Goal: Information Seeking & Learning: Learn about a topic

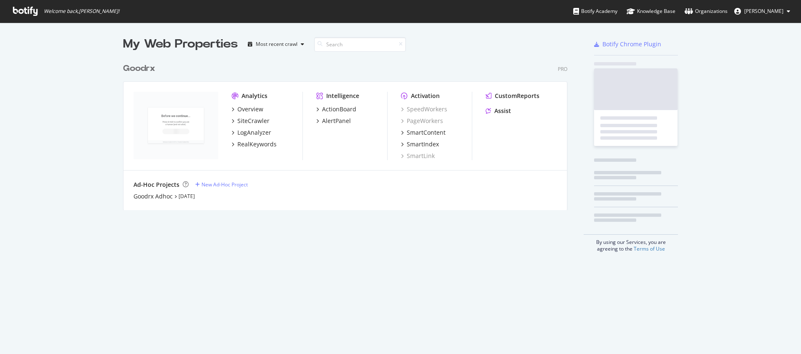
scroll to position [348, 788]
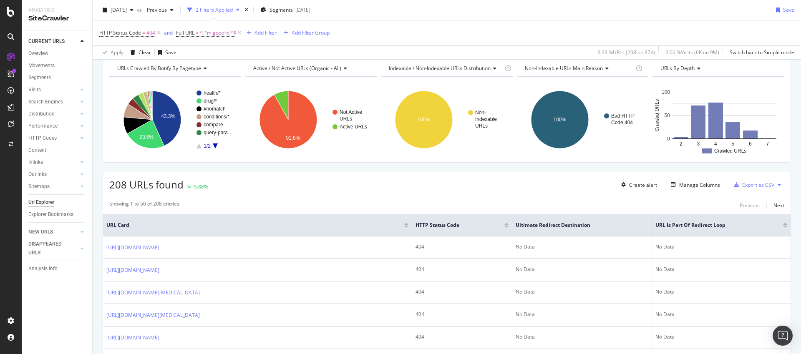
scroll to position [51, 0]
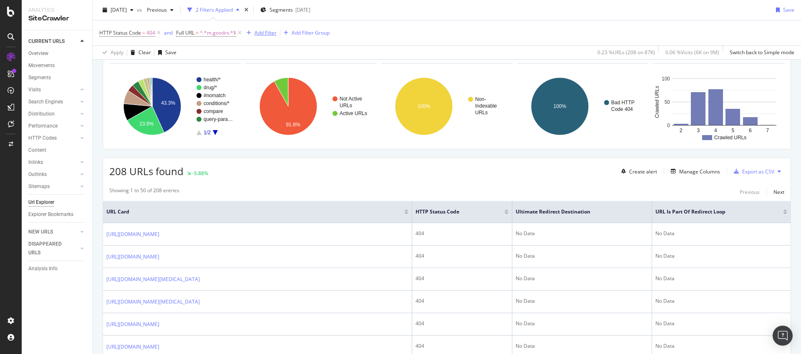
click at [267, 31] on div "Add Filter" at bounding box center [265, 32] width 22 height 7
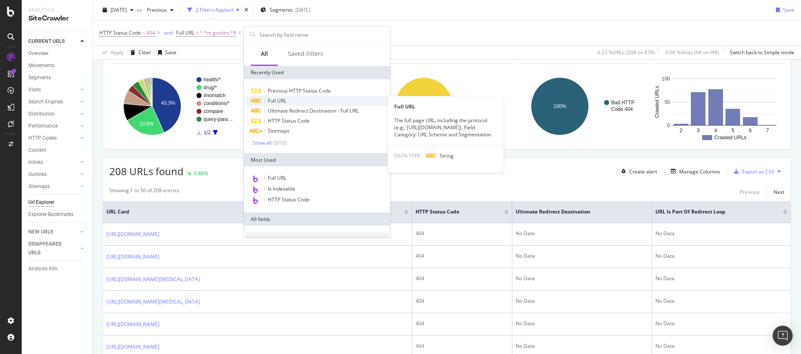
click at [281, 103] on span "Full URL" at bounding box center [277, 100] width 18 height 7
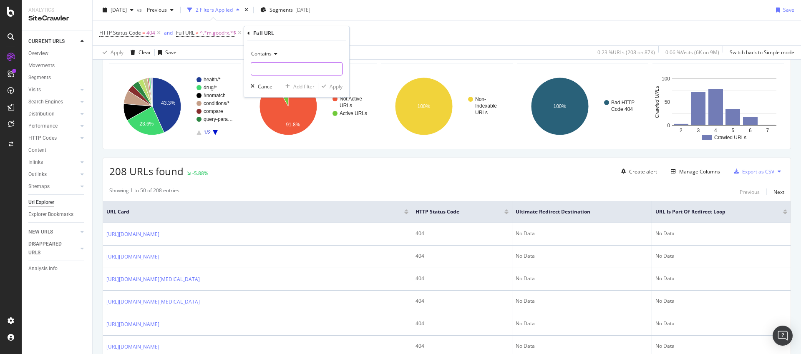
click at [281, 72] on input "text" at bounding box center [296, 68] width 91 height 13
type input "what-is"
click at [334, 88] on div "Apply" at bounding box center [335, 86] width 13 height 7
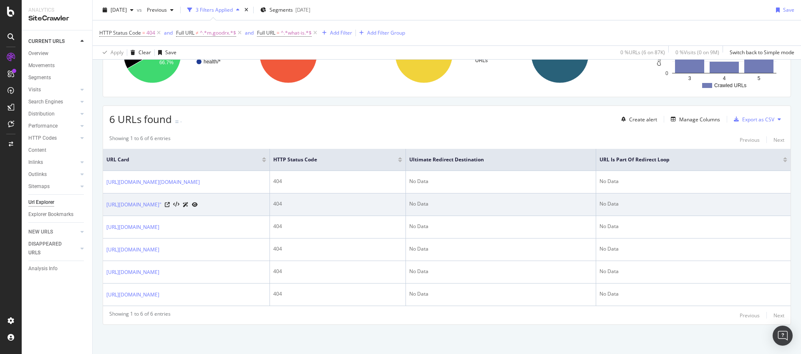
scroll to position [113, 0]
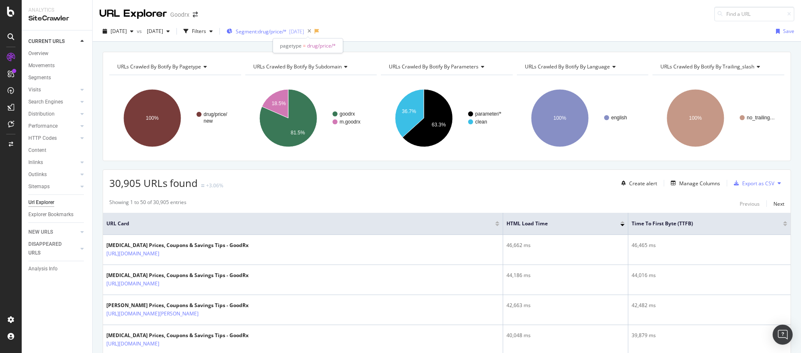
click at [286, 34] on span "Segment: drug/price/*" at bounding box center [261, 31] width 51 height 7
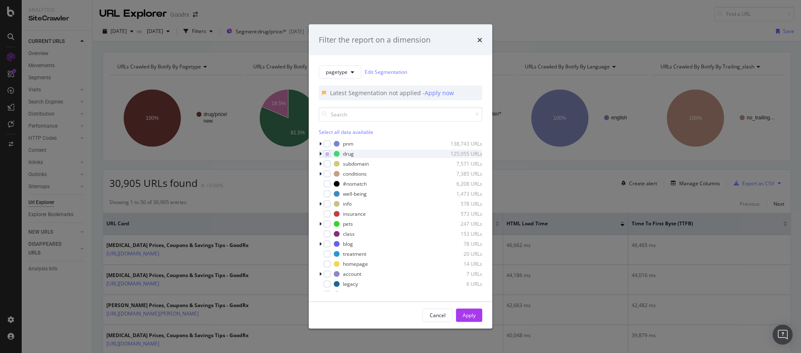
click at [321, 153] on icon "modal" at bounding box center [320, 153] width 3 height 5
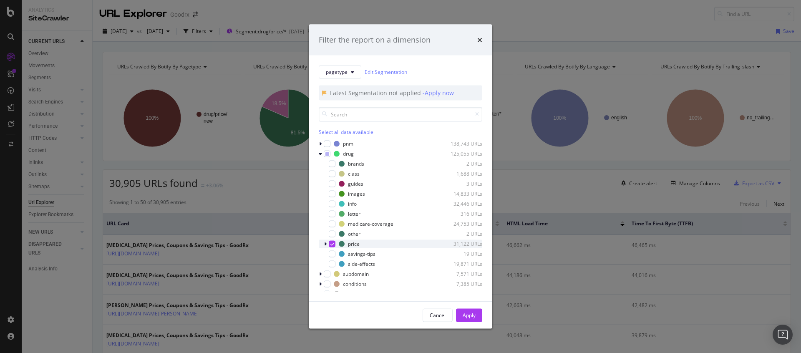
click at [326, 244] on icon "modal" at bounding box center [325, 243] width 3 height 5
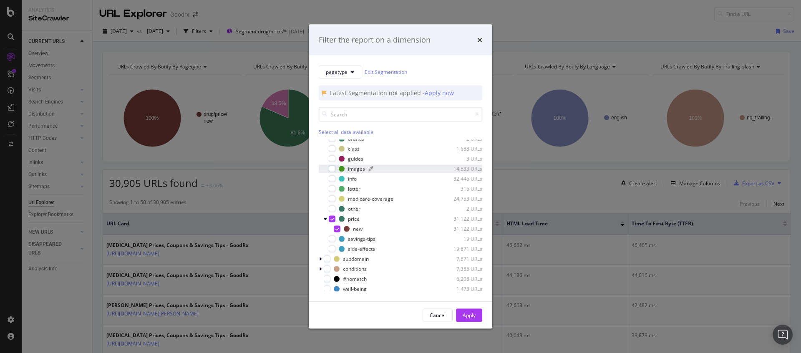
scroll to position [40, 0]
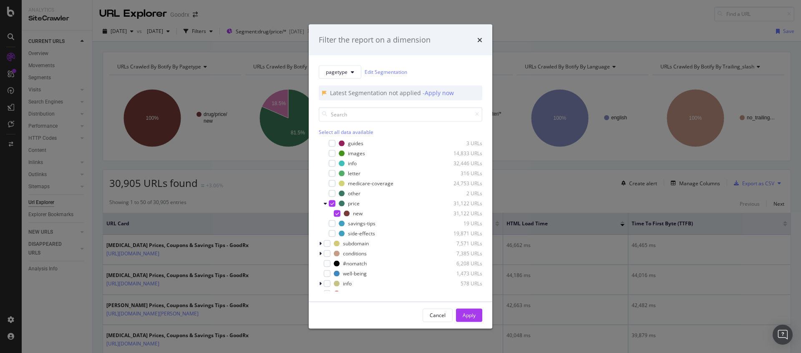
click at [517, 200] on div "Filter the report on a dimension pagetype Edit Segmentation Latest Segmentation…" at bounding box center [400, 176] width 801 height 353
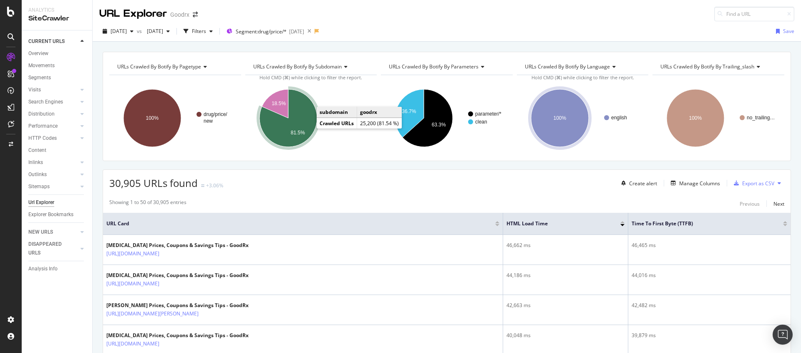
click at [305, 118] on icon "A chart." at bounding box center [288, 118] width 58 height 58
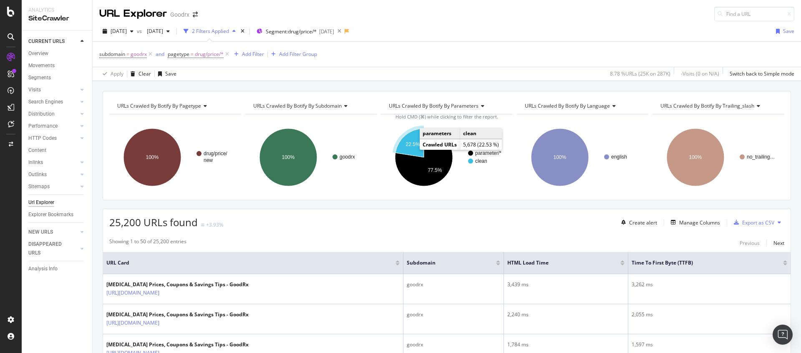
click at [410, 144] on text "22.5%" at bounding box center [413, 144] width 14 height 6
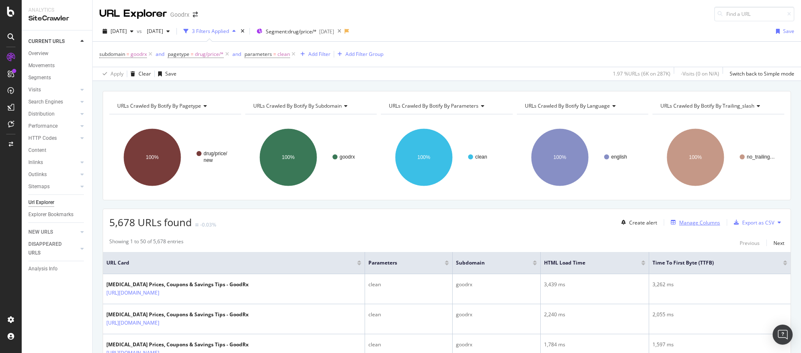
click at [679, 223] on div "Manage Columns" at bounding box center [699, 222] width 41 height 7
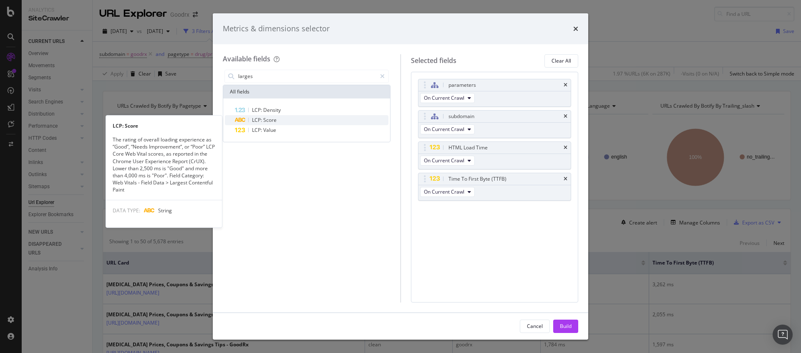
click at [264, 120] on span "Score" at bounding box center [269, 119] width 13 height 7
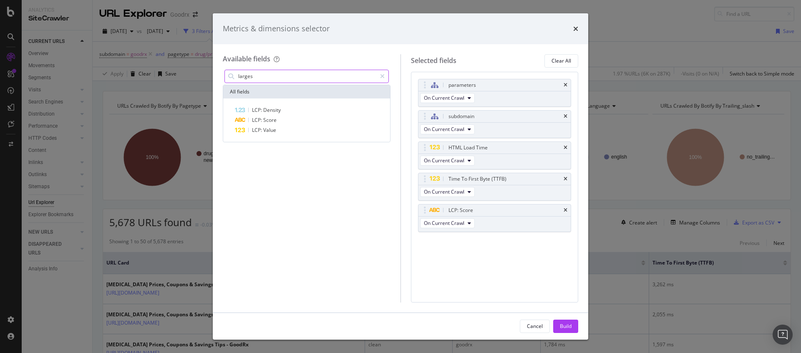
click at [281, 75] on input "larges" at bounding box center [306, 76] width 139 height 13
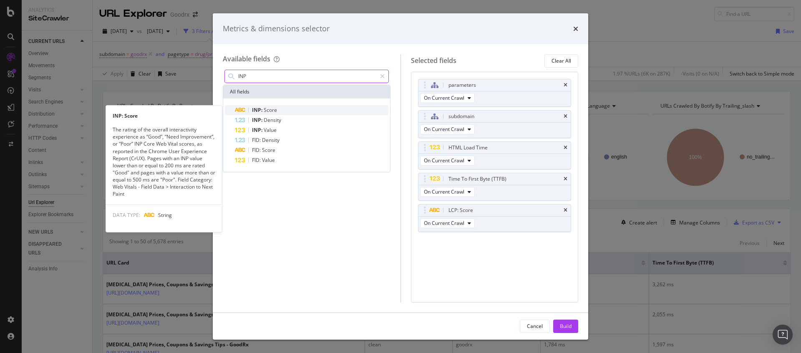
type input "INP"
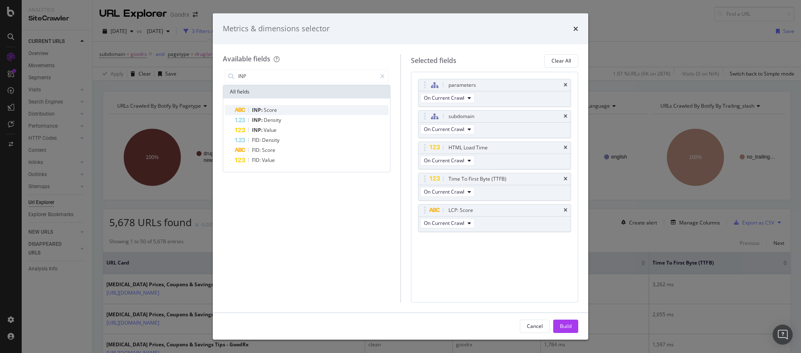
click at [279, 107] on div "INP: Score" at bounding box center [311, 110] width 153 height 10
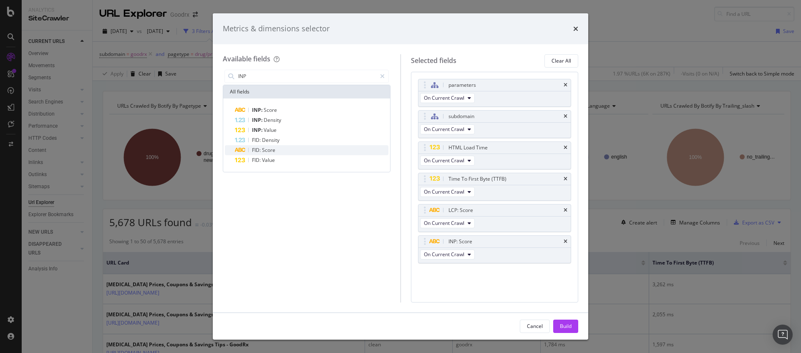
click at [274, 148] on span "Score" at bounding box center [268, 149] width 13 height 7
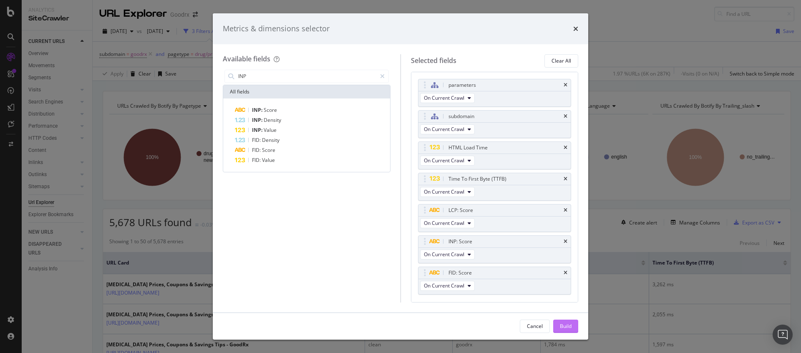
click at [567, 322] on div "Build" at bounding box center [566, 326] width 12 height 13
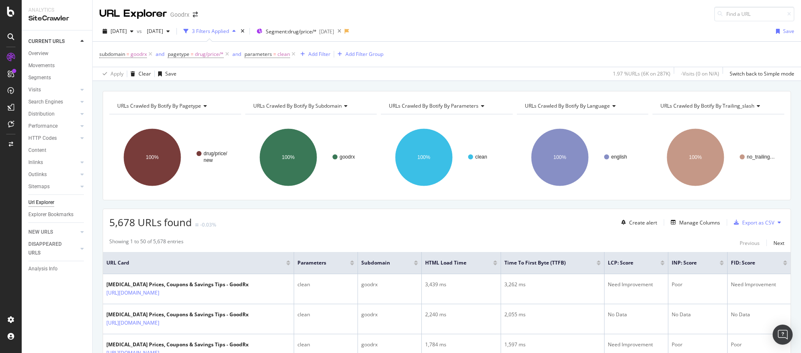
click at [380, 227] on div "5,678 URLs found -0.03% Create alert Manage Columns Export as CSV" at bounding box center [446, 219] width 687 height 20
click at [339, 264] on icon at bounding box center [342, 262] width 6 height 6
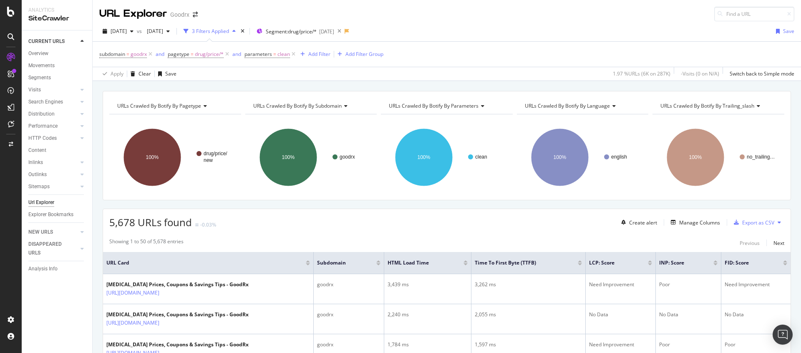
click at [402, 218] on div "5,678 URLs found -0.03% Create alert Manage Columns Export as CSV" at bounding box center [446, 219] width 687 height 20
click at [366, 262] on icon at bounding box center [369, 262] width 6 height 6
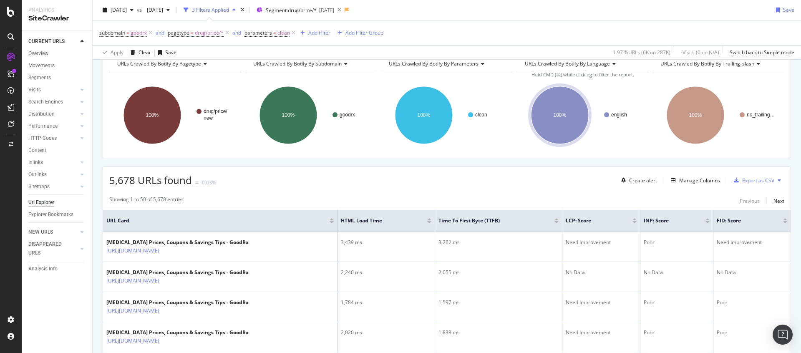
scroll to position [55, 0]
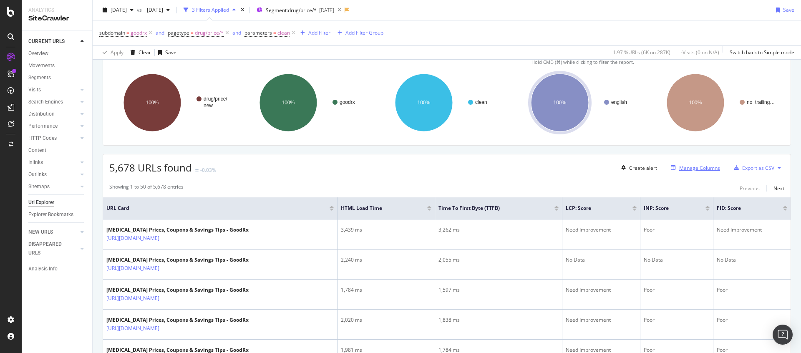
click at [687, 168] on div "Manage Columns" at bounding box center [699, 167] width 41 height 7
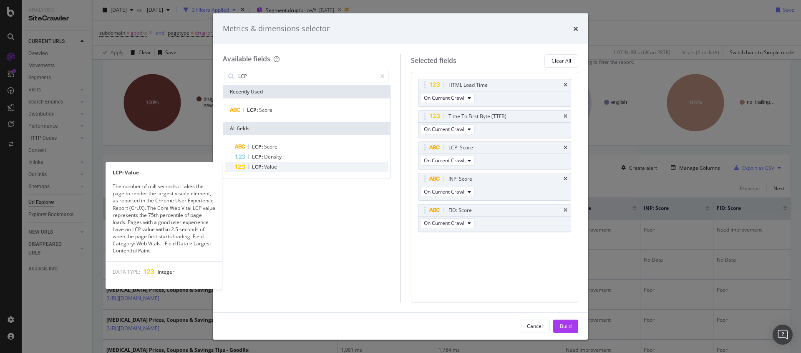
type input "LCP"
click at [276, 165] on span "Value" at bounding box center [270, 166] width 13 height 7
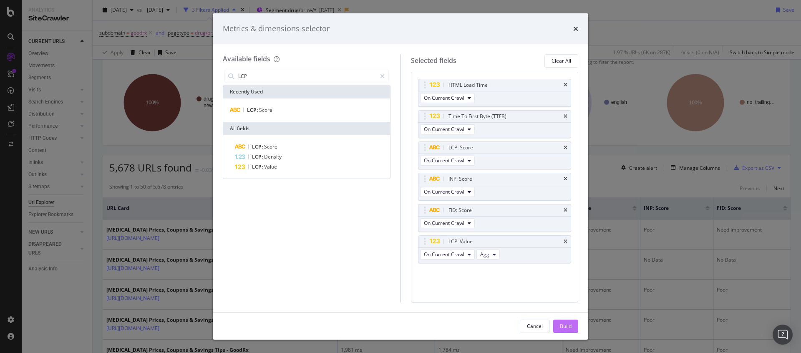
click at [562, 326] on div "Build" at bounding box center [566, 325] width 12 height 7
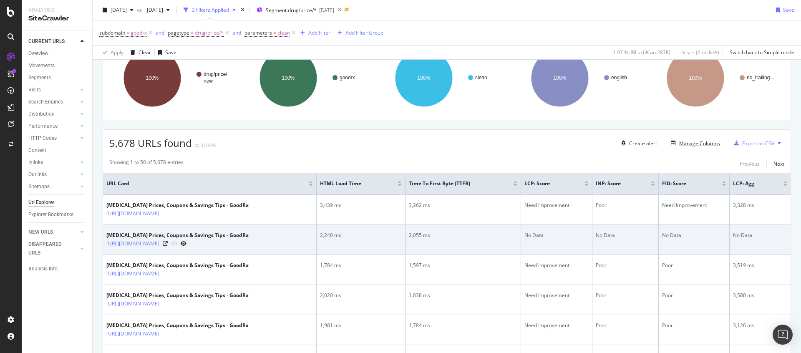
scroll to position [80, 0]
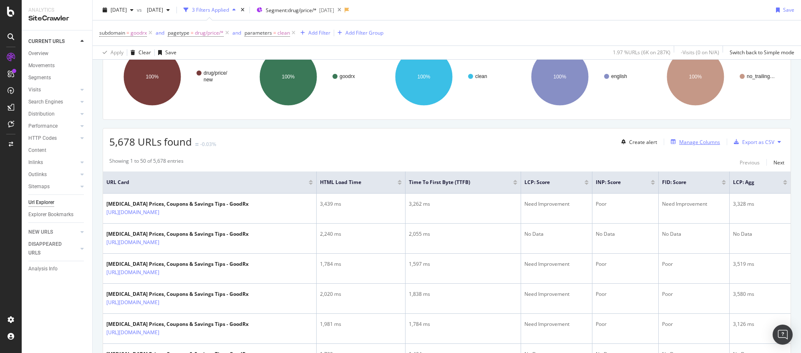
click at [701, 142] on div "Manage Columns" at bounding box center [699, 141] width 41 height 7
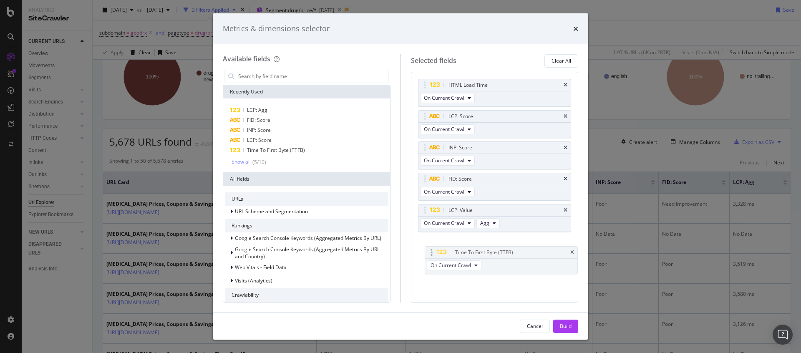
drag, startPoint x: 425, startPoint y: 121, endPoint x: 432, endPoint y: 251, distance: 130.3
drag, startPoint x: 423, startPoint y: 211, endPoint x: 421, endPoint y: 153, distance: 57.2
click at [421, 153] on body "Analytics SiteCrawler CURRENT URLS Overview Movements Segments Visits Analysis …" at bounding box center [400, 176] width 801 height 353
click at [253, 79] on input "modal" at bounding box center [312, 76] width 151 height 13
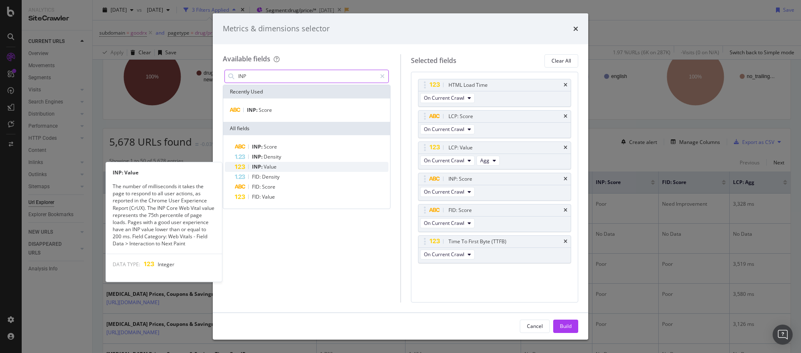
type input "INP"
click at [276, 165] on span "Value" at bounding box center [270, 166] width 13 height 7
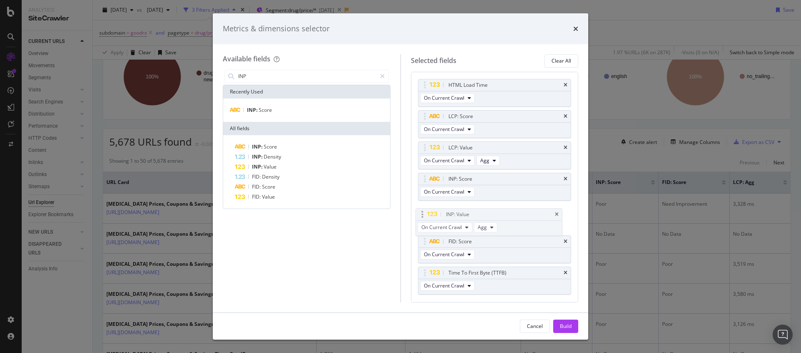
drag, startPoint x: 426, startPoint y: 274, endPoint x: 423, endPoint y: 215, distance: 58.4
click at [423, 215] on body "Analytics SiteCrawler CURRENT URLS Overview Movements Segments Visits Analysis …" at bounding box center [400, 176] width 801 height 353
click at [563, 242] on icon "times" at bounding box center [565, 241] width 4 height 5
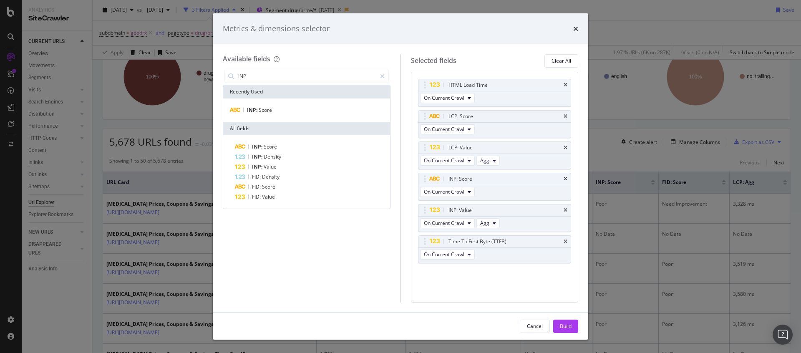
click at [565, 328] on div "Build" at bounding box center [566, 325] width 12 height 7
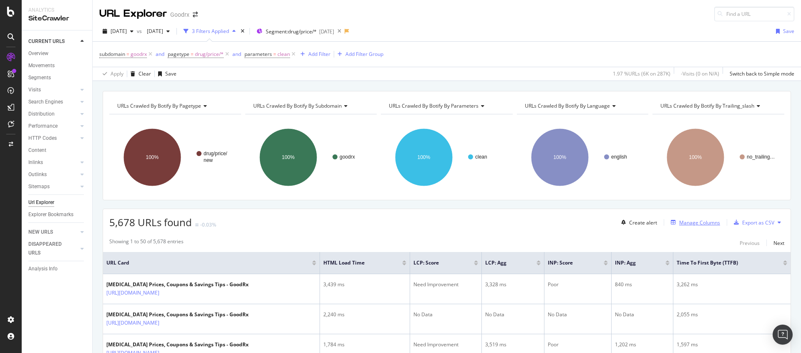
click at [679, 219] on div "Manage Columns" at bounding box center [699, 222] width 41 height 7
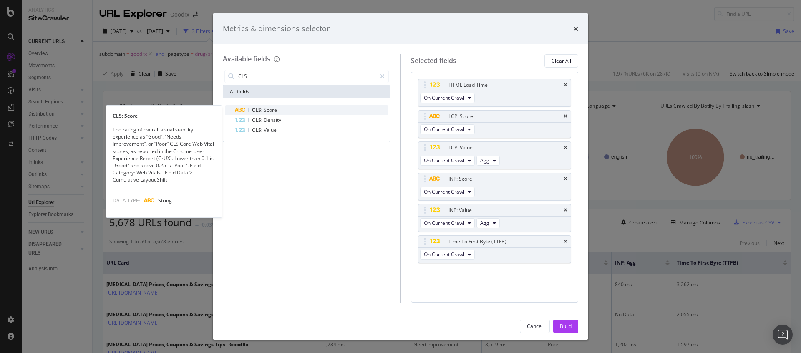
type input "CLS"
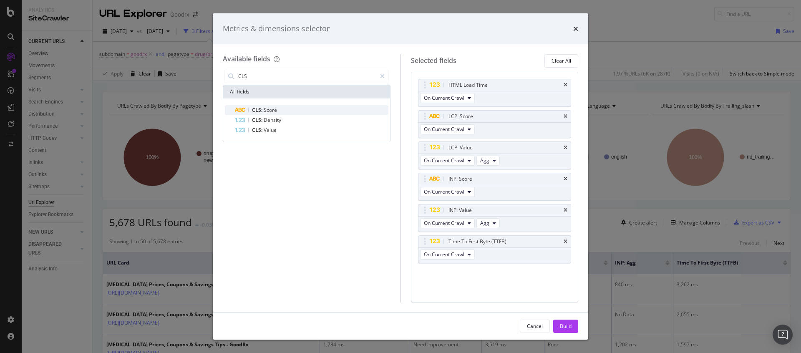
click at [265, 106] on div "CLS: Score" at bounding box center [311, 110] width 153 height 10
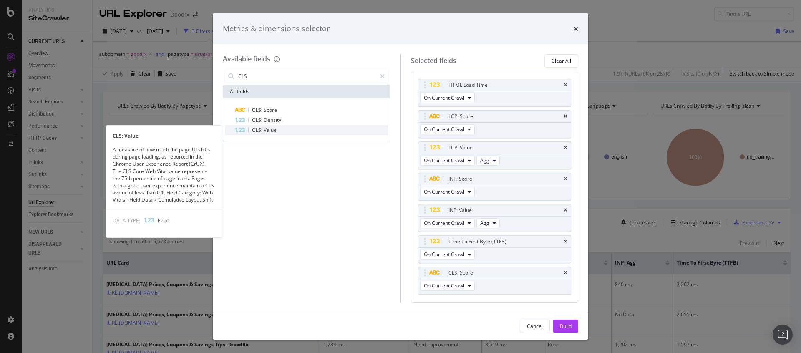
click at [268, 133] on span "Value" at bounding box center [270, 129] width 13 height 7
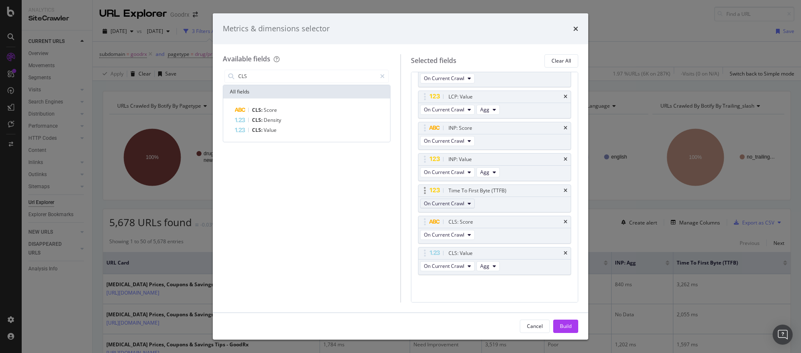
scroll to position [52, 0]
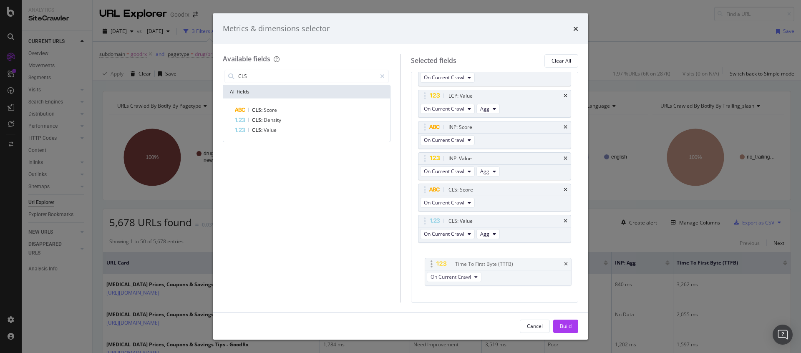
drag, startPoint x: 423, startPoint y: 191, endPoint x: 430, endPoint y: 267, distance: 75.7
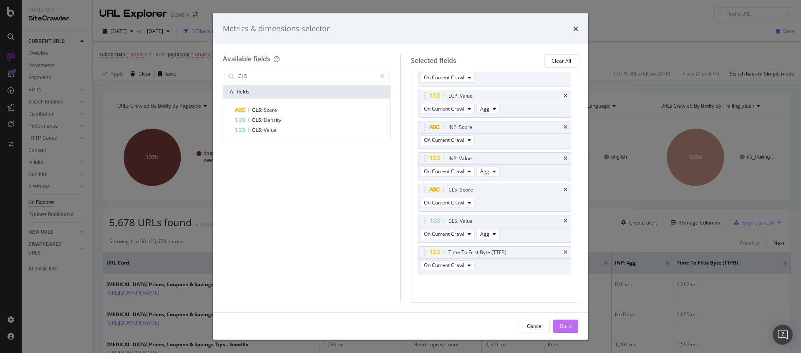
click at [560, 325] on div "Build" at bounding box center [566, 325] width 12 height 7
